Goal: Task Accomplishment & Management: Complete application form

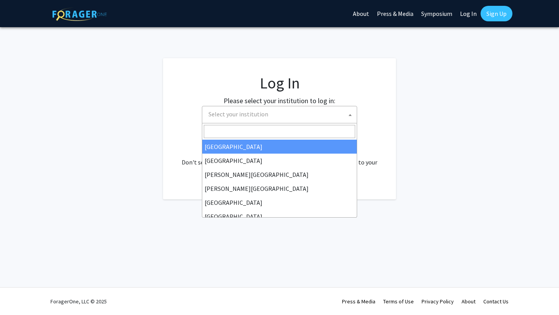
click at [247, 117] on span "Select your institution" at bounding box center [239, 114] width 60 height 8
select select "34"
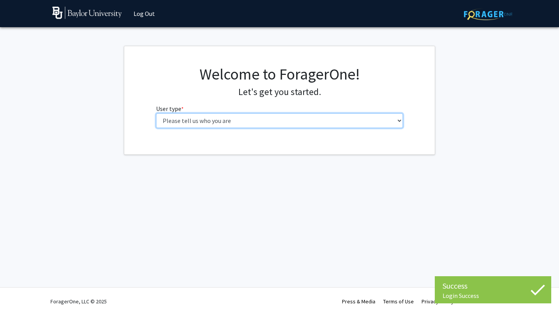
click at [268, 118] on select "Please tell us who you are Undergraduate Student Master's Student Doctoral Cand…" at bounding box center [279, 120] width 247 height 15
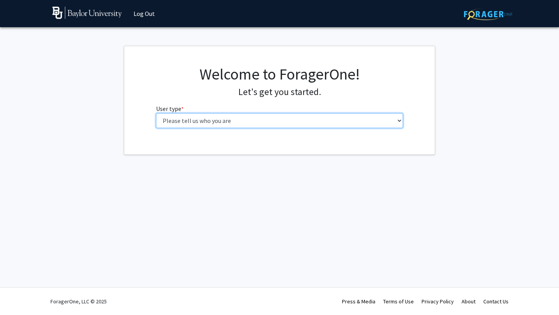
select select "1: undergrad"
click at [156, 113] on select "Please tell us who you are Undergraduate Student Master's Student Doctoral Cand…" at bounding box center [279, 120] width 247 height 15
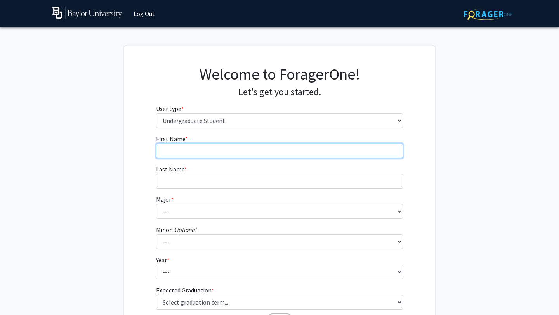
click at [223, 151] on input "First Name * required" at bounding box center [279, 151] width 247 height 15
type input "[PERSON_NAME]"
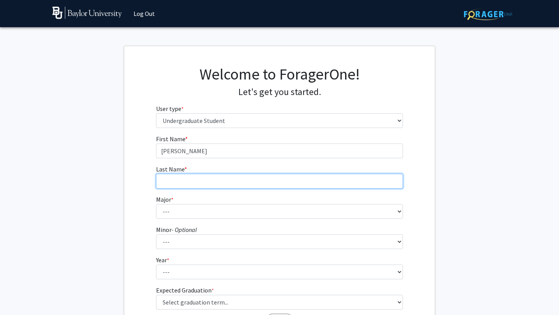
click at [212, 183] on input "Last Name * required" at bounding box center [279, 181] width 247 height 15
type input "[PERSON_NAME]"
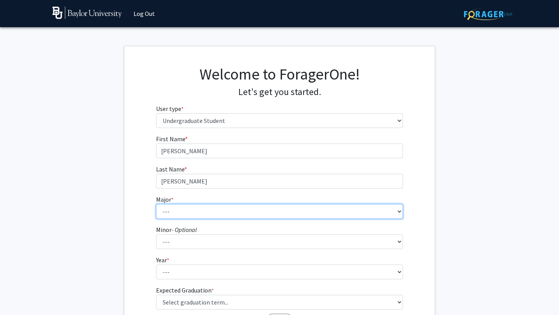
click at [187, 217] on select "--- Accounting American Studies Anthropology Apparel Design & Product Developme…" at bounding box center [279, 211] width 247 height 15
select select "92: 2757"
click at [156, 204] on select "--- Accounting American Studies Anthropology Apparel Design & Product Developme…" at bounding box center [279, 211] width 247 height 15
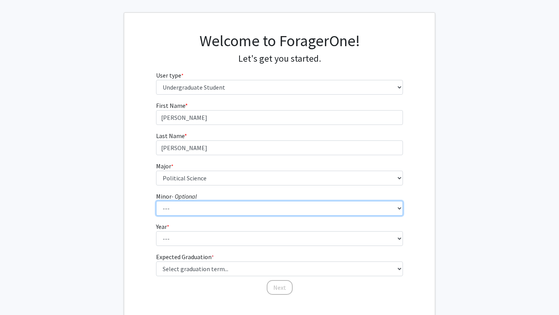
click at [190, 207] on select "--- Advertising American Sign Language American Studies Anthropology Apparel Me…" at bounding box center [279, 208] width 247 height 15
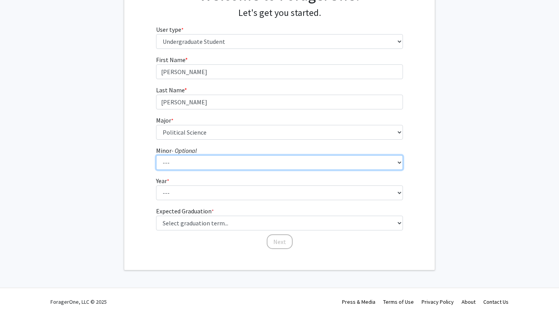
scroll to position [80, 0]
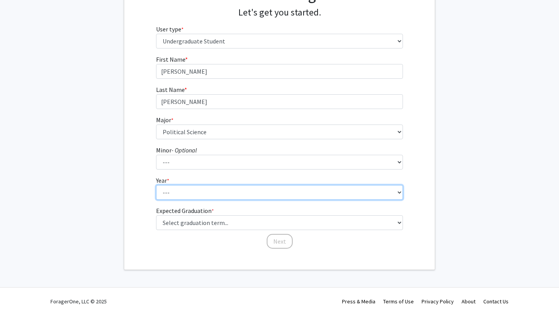
click at [171, 190] on select "--- First-year Sophomore Junior Senior Postbaccalaureate Certificate" at bounding box center [279, 192] width 247 height 15
select select "1: first-year"
click at [156, 185] on select "--- First-year Sophomore Junior Senior Postbaccalaureate Certificate" at bounding box center [279, 192] width 247 height 15
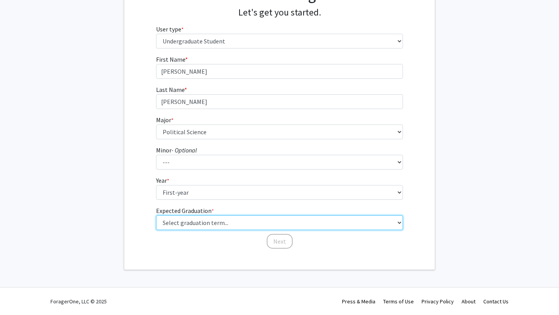
click at [171, 221] on select "Select graduation term... Spring 2025 Summer 2025 Fall 2025 Winter 2025 Spring …" at bounding box center [279, 223] width 247 height 15
select select "13: spring_2028"
click at [156, 216] on select "Select graduation term... Spring 2025 Summer 2025 Fall 2025 Winter 2025 Spring …" at bounding box center [279, 223] width 247 height 15
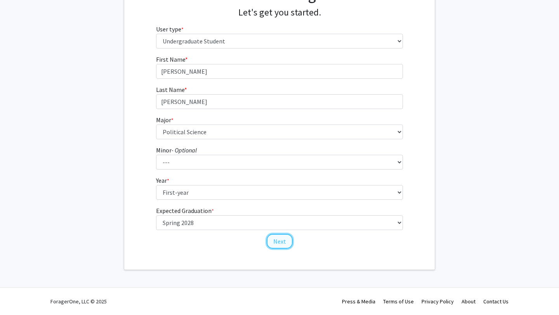
click at [273, 241] on button "Next" at bounding box center [280, 241] width 26 height 15
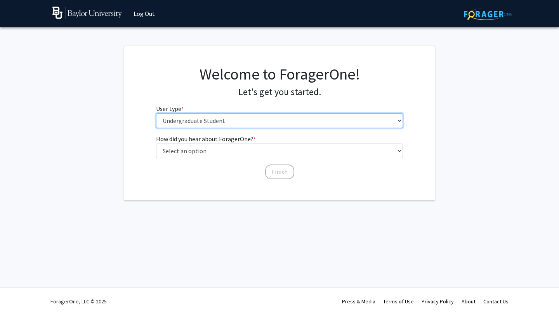
click at [252, 118] on select "Please tell us who you are Undergraduate Student Master's Student Doctoral Cand…" at bounding box center [279, 120] width 247 height 15
click at [156, 113] on select "Please tell us who you are Undergraduate Student Master's Student Doctoral Cand…" at bounding box center [279, 120] width 247 height 15
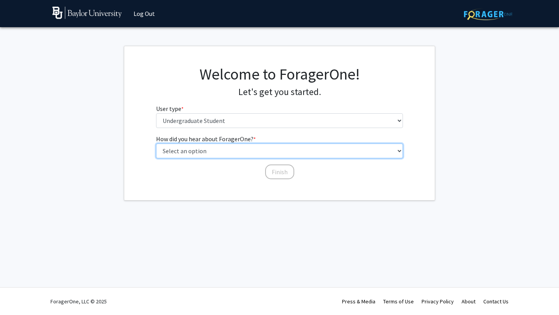
click at [213, 148] on select "Select an option Peer/student recommendation Faculty/staff recommendation Unive…" at bounding box center [279, 151] width 247 height 15
select select "2: faculty_recommendation"
click at [156, 144] on select "Select an option Peer/student recommendation Faculty/staff recommendation Unive…" at bounding box center [279, 151] width 247 height 15
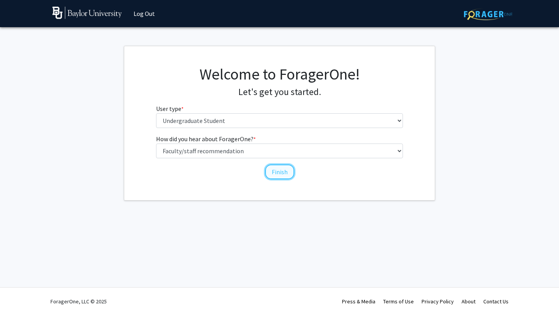
click at [279, 173] on button "Finish" at bounding box center [279, 172] width 29 height 15
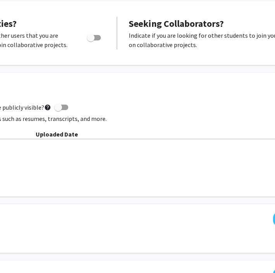
scroll to position [145, 191]
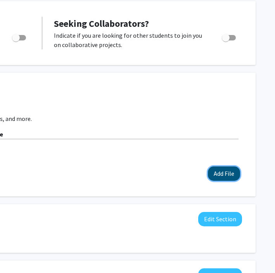
click at [225, 178] on button "Add File" at bounding box center [224, 173] width 32 height 14
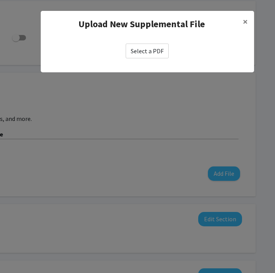
click at [153, 54] on label "Select a PDF" at bounding box center [147, 51] width 43 height 15
click at [0, 0] on input "Select a PDF" at bounding box center [0, 0] width 0 height 0
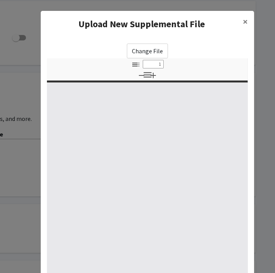
type input "0"
select select "custom"
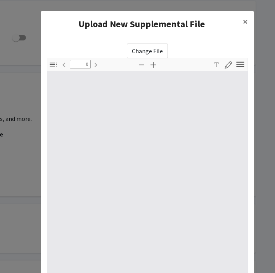
type input "1"
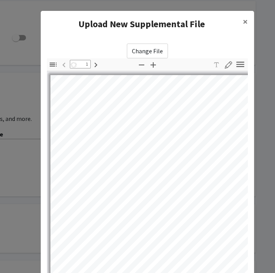
select select "auto"
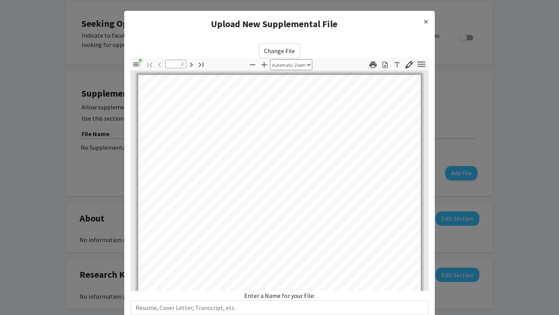
scroll to position [515, 0]
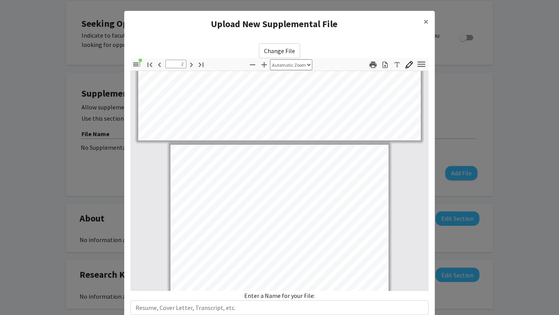
type input "3"
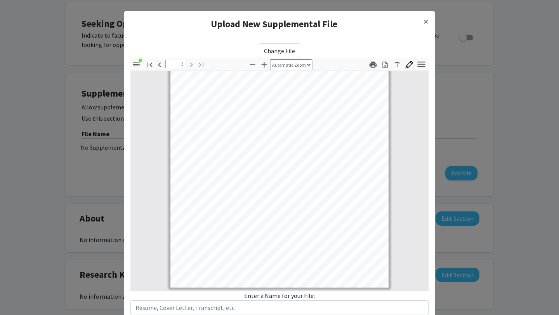
scroll to position [52, 0]
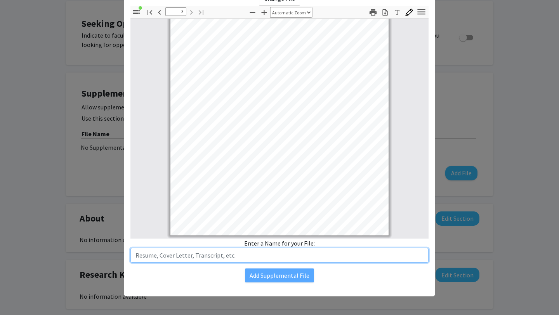
click at [239, 252] on input "text" at bounding box center [280, 255] width 298 height 15
type input "Odessa College Transcript"
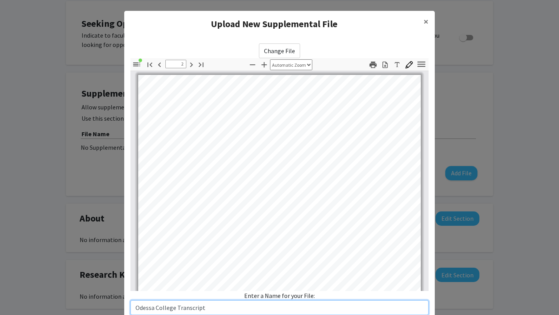
scroll to position [515, 0]
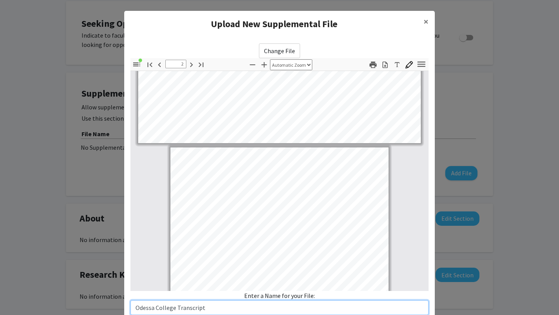
type input "3"
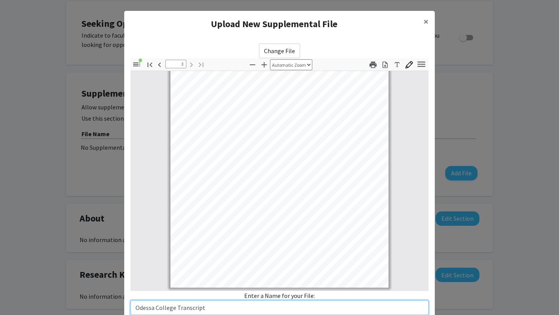
scroll to position [52, 0]
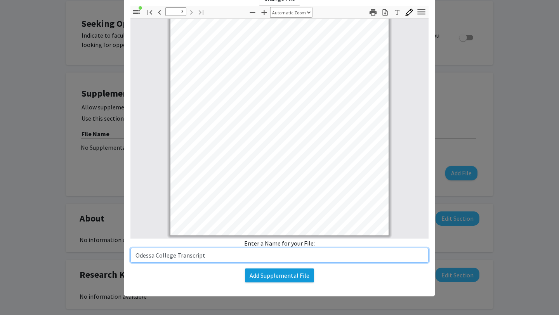
type input "Odessa College Transcript"
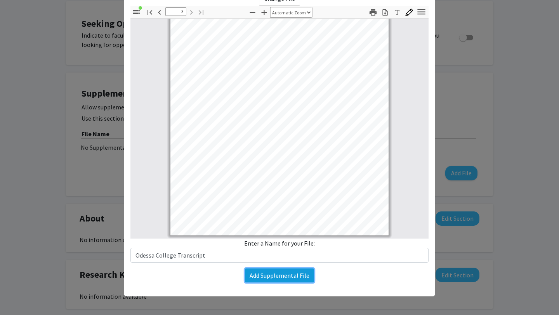
click at [257, 280] on button "Add Supplemental File" at bounding box center [279, 276] width 69 height 14
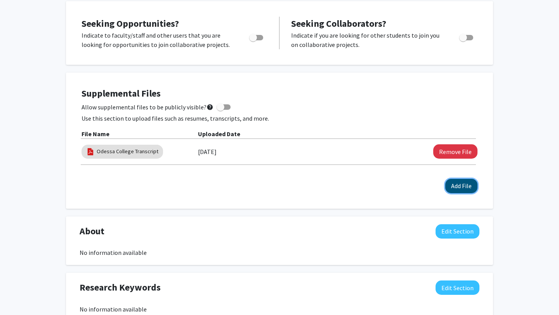
click at [456, 185] on button "Add File" at bounding box center [462, 186] width 32 height 14
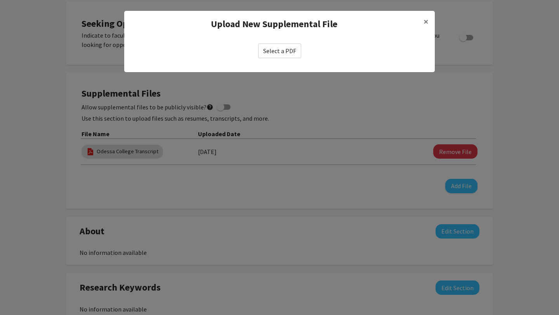
click at [277, 52] on label "Select a PDF" at bounding box center [279, 51] width 43 height 15
click at [0, 0] on input "Select a PDF" at bounding box center [0, 0] width 0 height 0
click at [428, 21] on span "×" at bounding box center [426, 22] width 5 height 12
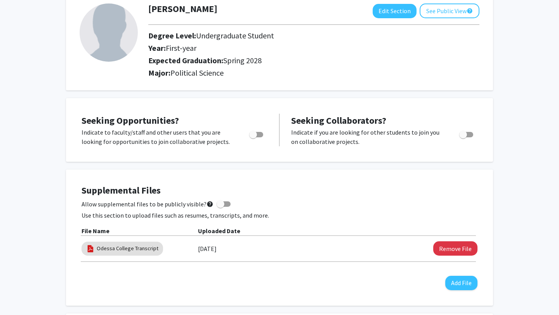
scroll to position [0, 0]
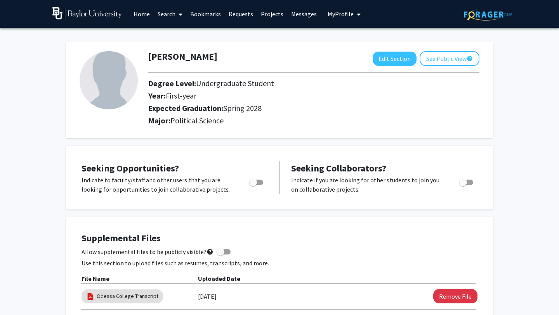
click at [168, 15] on link "Search" at bounding box center [170, 13] width 33 height 27
click at [174, 37] on span "Faculty/Staff" at bounding box center [182, 36] width 57 height 16
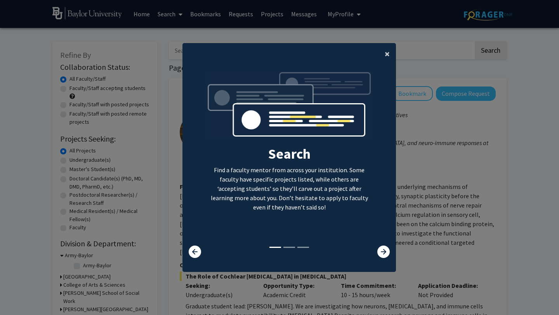
click at [385, 51] on span "×" at bounding box center [387, 54] width 5 height 12
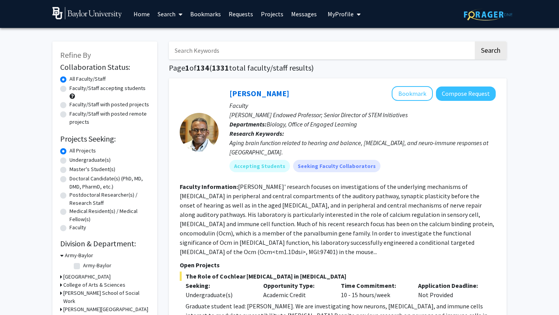
click at [265, 56] on input "Search Keywords" at bounding box center [321, 51] width 305 height 18
type input "Alley"
click at [475, 42] on button "Search" at bounding box center [491, 51] width 32 height 18
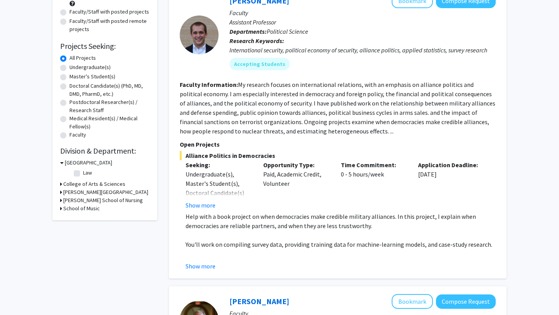
scroll to position [93, 0]
click at [205, 202] on button "Show more" at bounding box center [201, 204] width 30 height 9
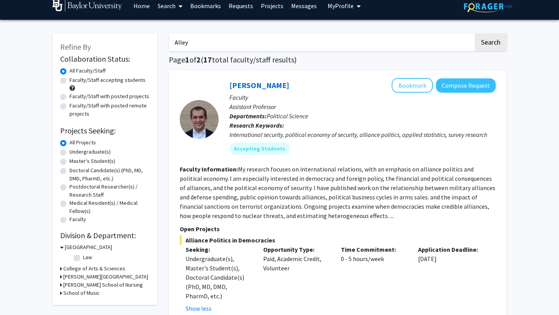
scroll to position [0, 0]
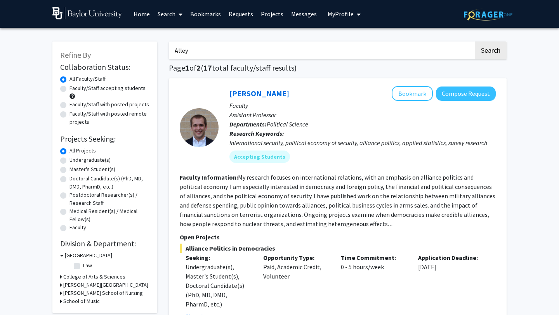
click at [338, 11] on span "My Profile" at bounding box center [341, 14] width 26 height 8
click at [355, 44] on span "View Profile" at bounding box center [376, 44] width 47 height 9
